Goal: Transaction & Acquisition: Purchase product/service

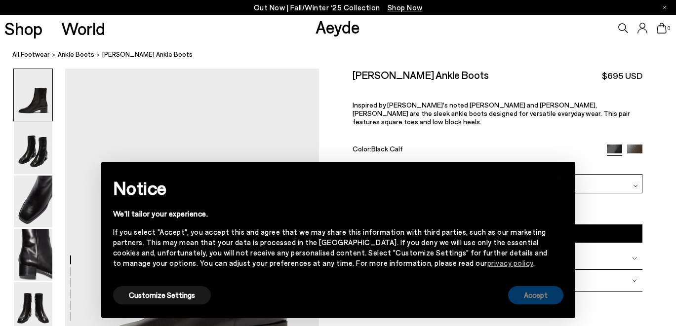
click at [540, 294] on button "Accept" at bounding box center [535, 295] width 55 height 18
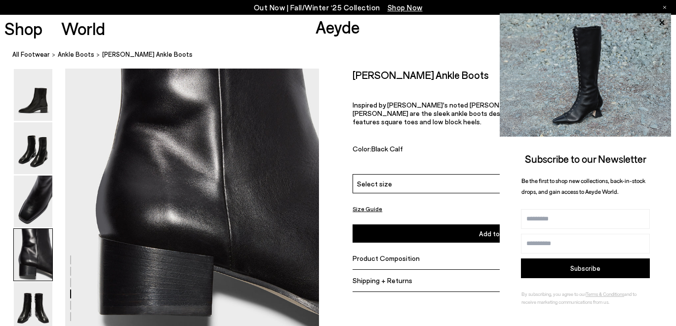
scroll to position [1059, 0]
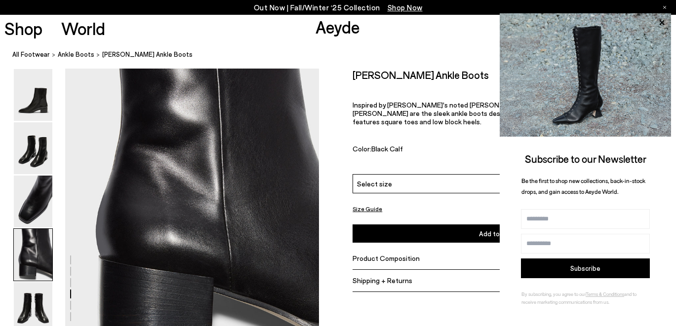
click at [391, 254] on span "Product Composition" at bounding box center [385, 258] width 67 height 8
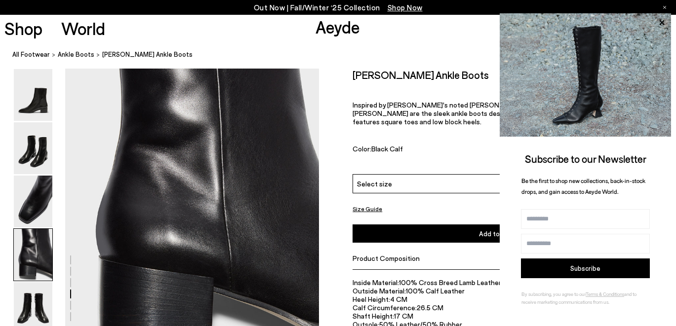
scroll to position [1101, 0]
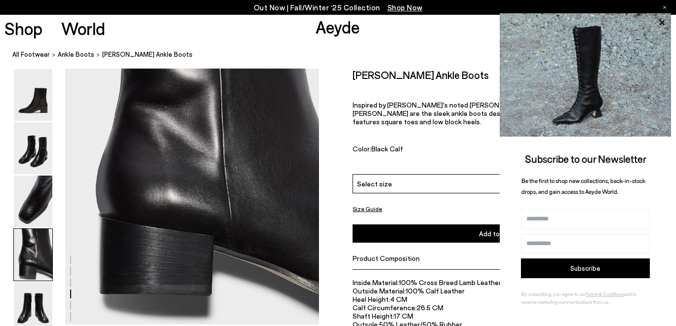
click at [340, 175] on div "Size Guide Shoes Belt Our shoes come in European sizing. The easiest way to mea…" at bounding box center [497, 234] width 357 height 330
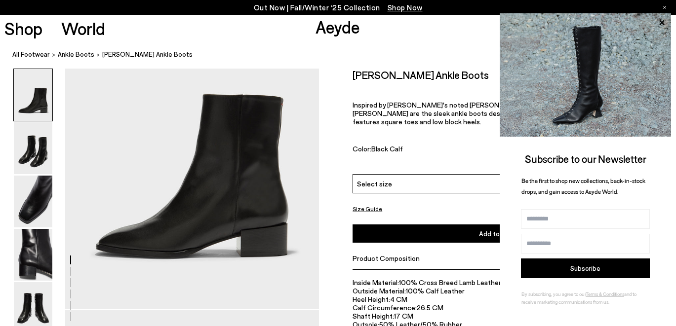
scroll to position [101, 0]
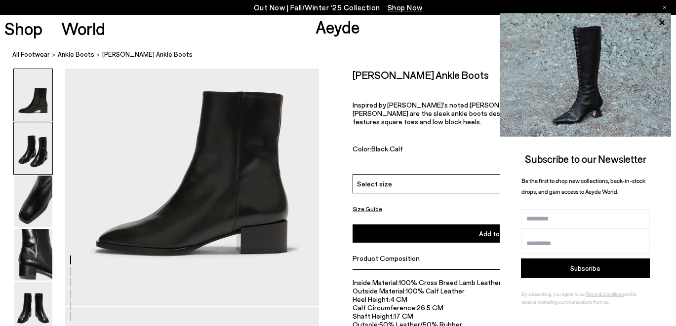
click at [30, 155] on img at bounding box center [33, 148] width 39 height 52
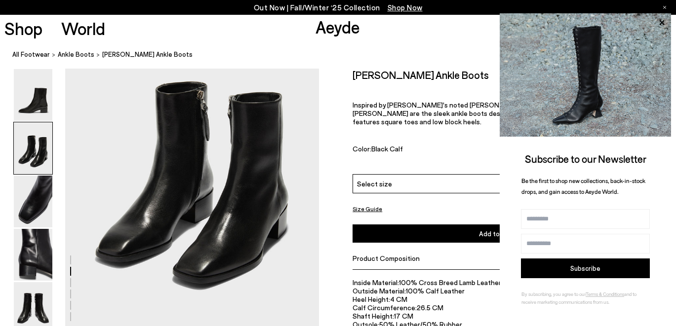
scroll to position [431, 0]
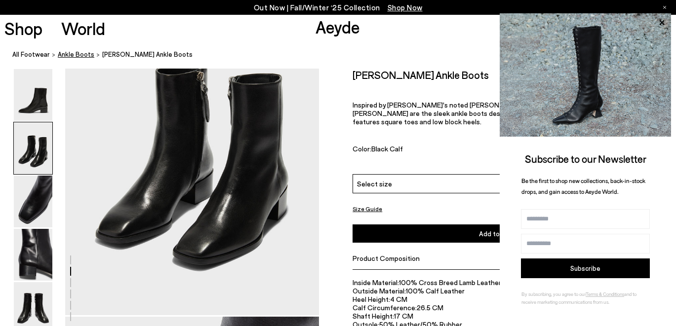
click at [77, 54] on span "ankle boots" at bounding box center [76, 54] width 37 height 8
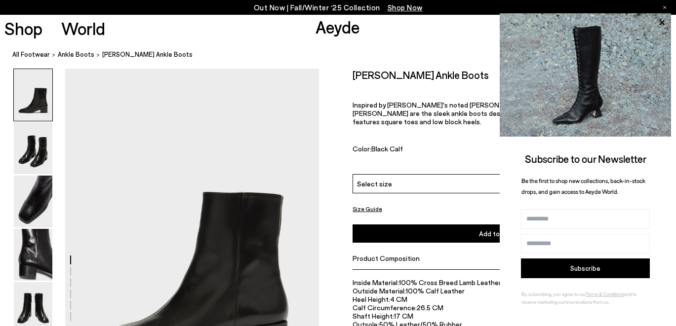
scroll to position [0, 0]
click at [82, 54] on span "ankle boots" at bounding box center [76, 54] width 37 height 8
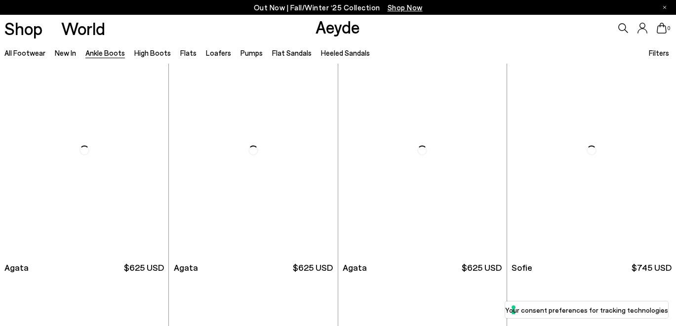
scroll to position [493, 0]
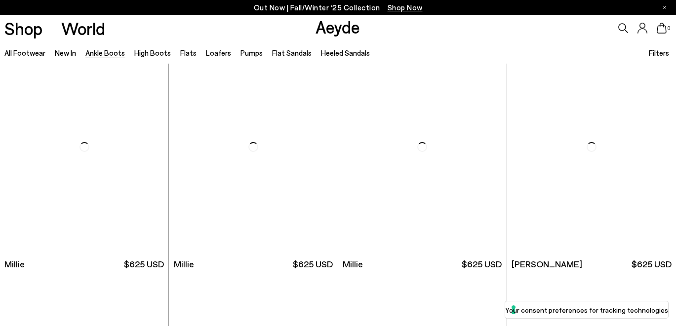
scroll to position [1915, 0]
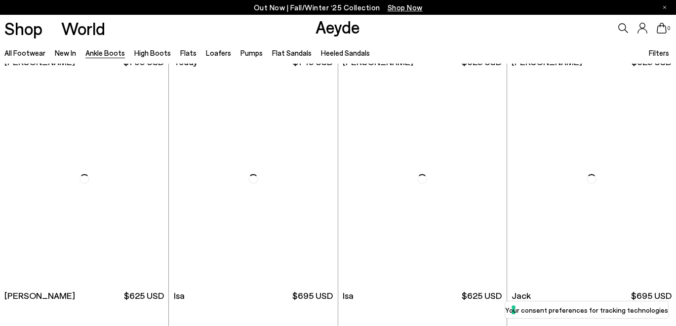
scroll to position [3288, 0]
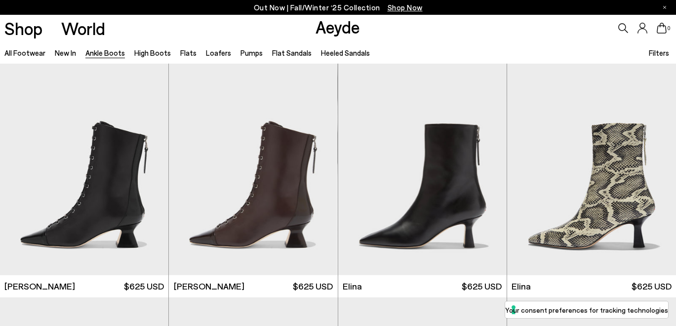
click at [622, 27] on icon at bounding box center [623, 28] width 10 height 10
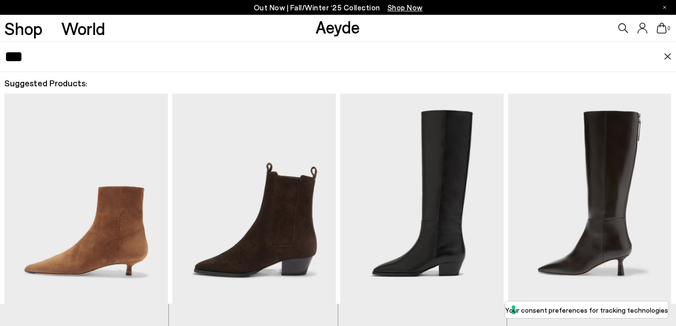
type input "***"
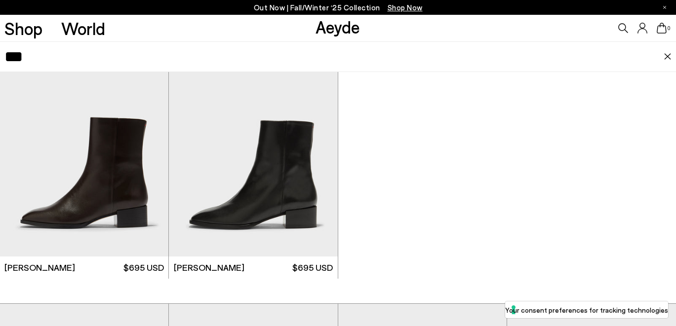
scroll to position [62, 0]
click at [98, 195] on img "1 / 6" at bounding box center [84, 151] width 168 height 212
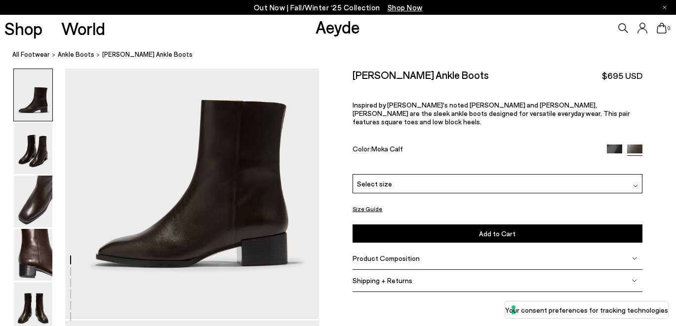
scroll to position [98, 0]
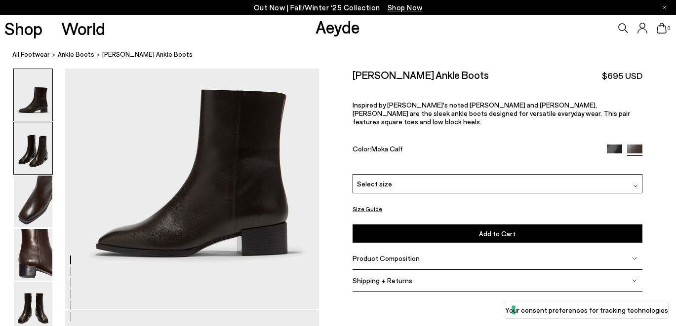
click at [30, 156] on img at bounding box center [33, 148] width 39 height 52
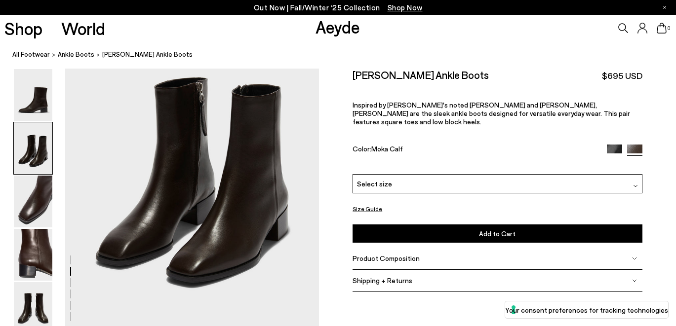
scroll to position [413, 0]
click at [615, 145] on img at bounding box center [614, 152] width 15 height 15
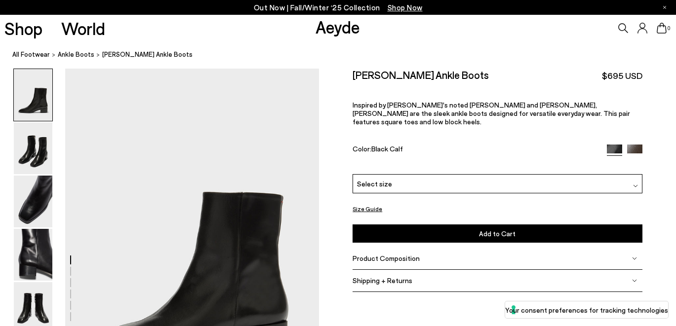
click at [636, 145] on img at bounding box center [634, 152] width 15 height 15
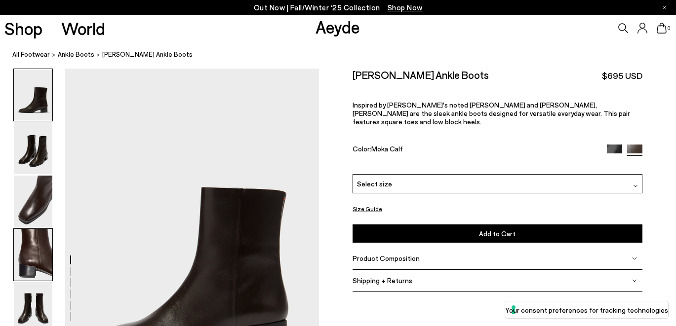
click at [30, 250] on img at bounding box center [33, 255] width 39 height 52
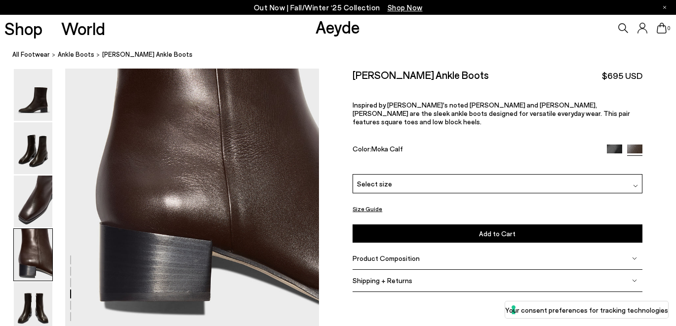
scroll to position [1096, 0]
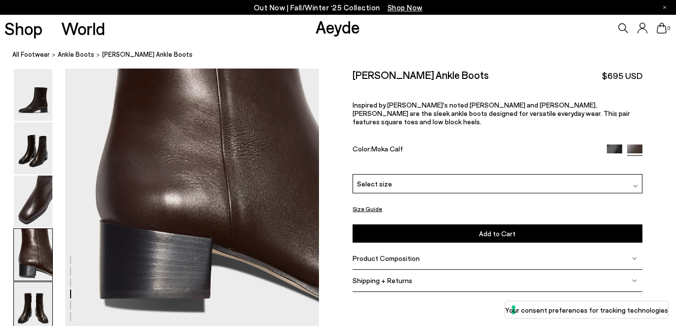
click at [29, 302] on img at bounding box center [33, 308] width 39 height 52
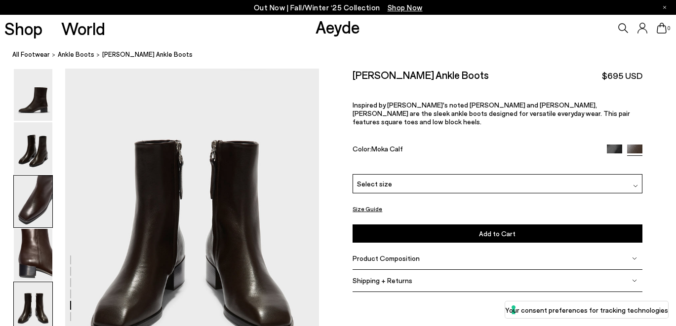
click at [35, 216] on img at bounding box center [33, 202] width 39 height 52
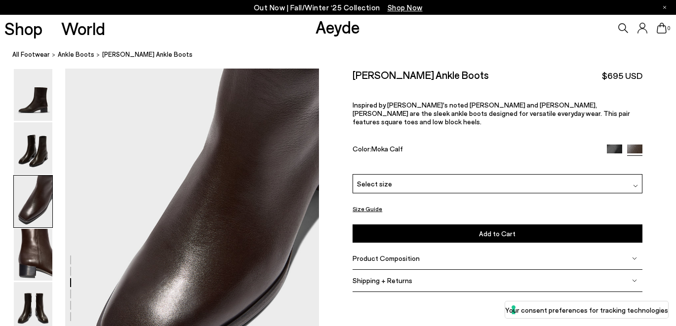
scroll to position [680, 0]
click at [33, 162] on img at bounding box center [33, 148] width 39 height 52
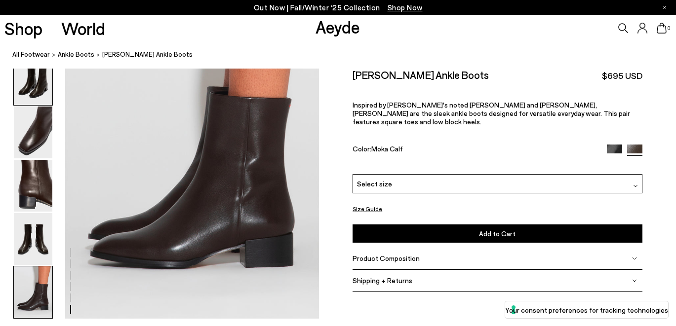
scroll to position [1785, 0]
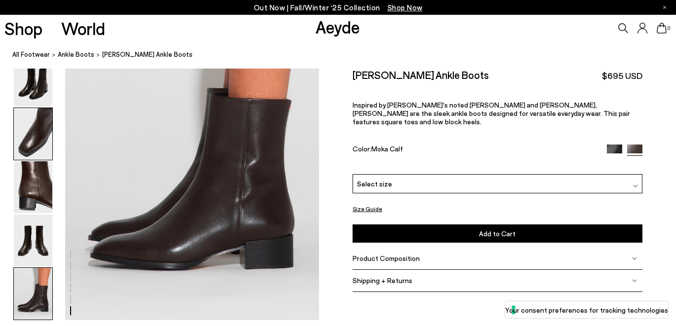
click at [34, 136] on img at bounding box center [33, 134] width 39 height 52
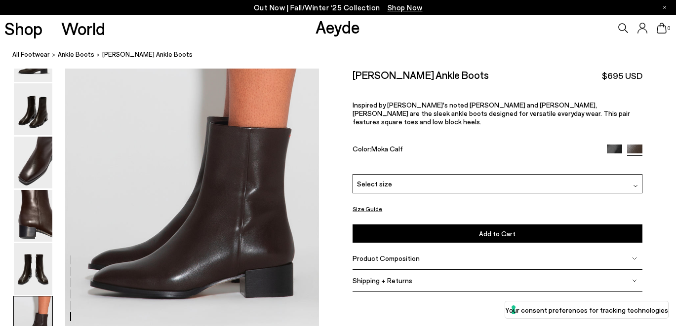
scroll to position [1755, 0]
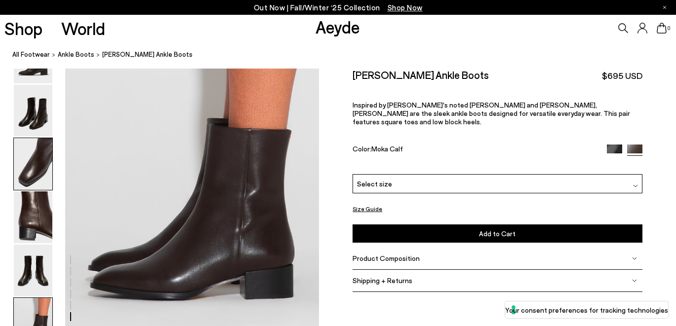
click at [29, 161] on img at bounding box center [33, 164] width 39 height 52
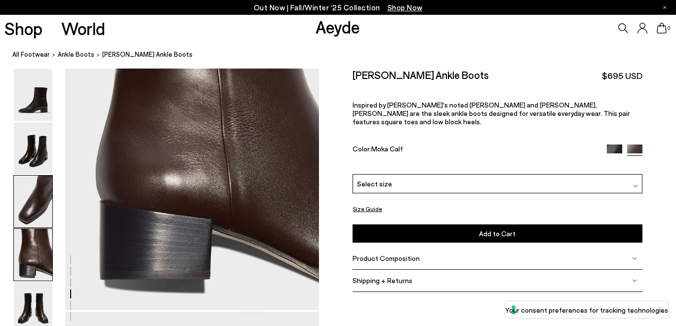
scroll to position [1127, 0]
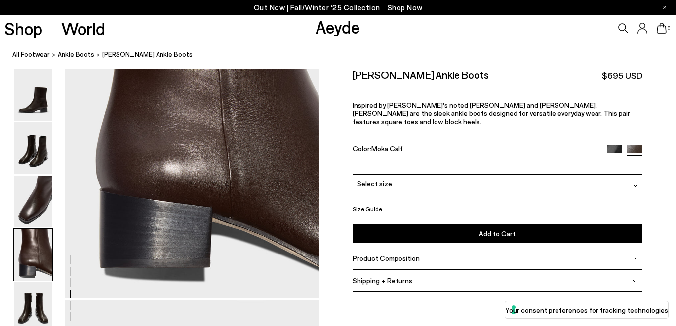
click at [480, 177] on div "Select size" at bounding box center [496, 183] width 289 height 19
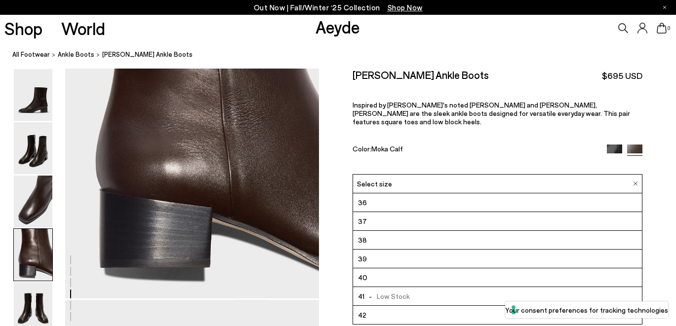
click at [476, 135] on div "[PERSON_NAME] Ankle Boots $695 USD Inspired by [PERSON_NAME]'s noted [PERSON_NA…" at bounding box center [496, 122] width 289 height 106
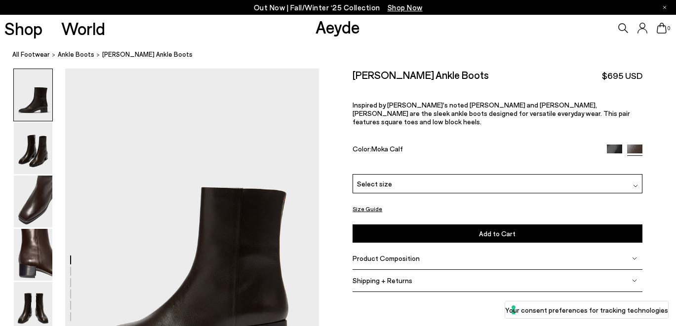
scroll to position [0, 0]
click at [379, 254] on span "Product Composition" at bounding box center [385, 258] width 67 height 8
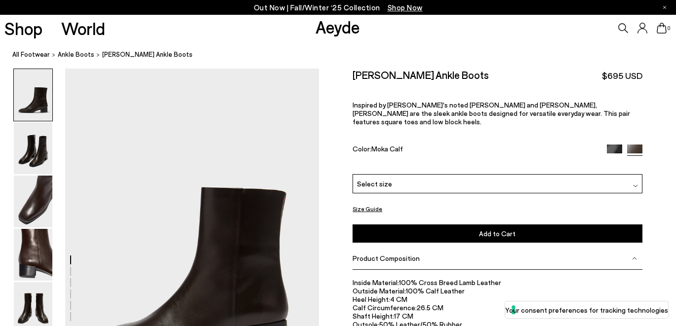
scroll to position [42, 0]
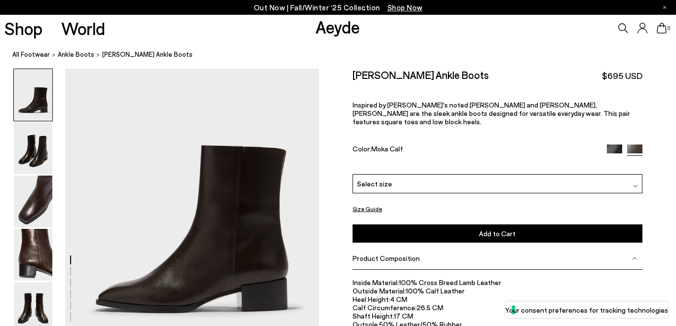
click at [368, 203] on button "Size Guide" at bounding box center [367, 209] width 30 height 12
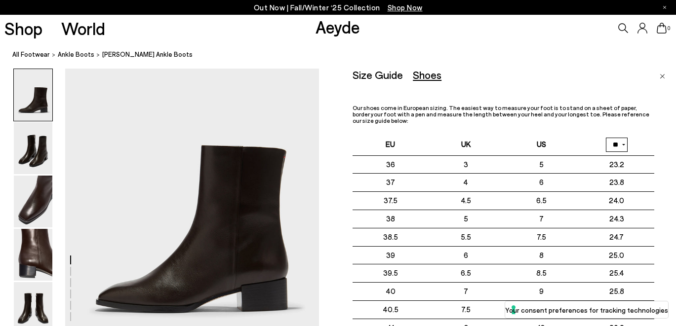
click at [663, 75] on img "Close" at bounding box center [662, 76] width 5 height 5
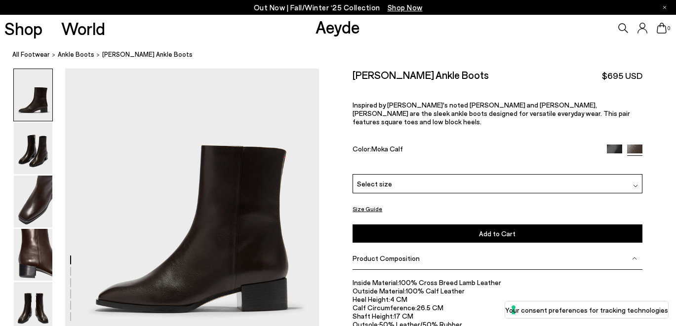
click at [468, 174] on div "Select size" at bounding box center [496, 183] width 289 height 19
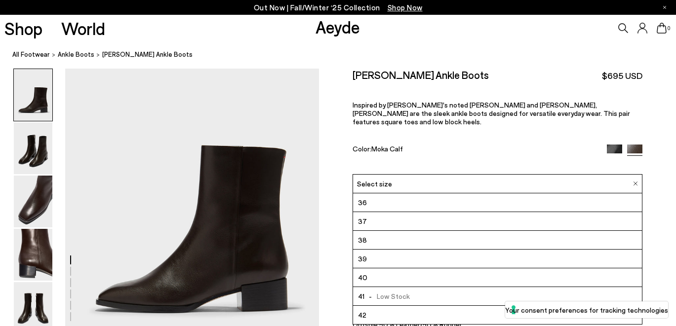
click at [454, 251] on li "39" at bounding box center [497, 259] width 288 height 19
